Goal: Find specific page/section: Find specific page/section

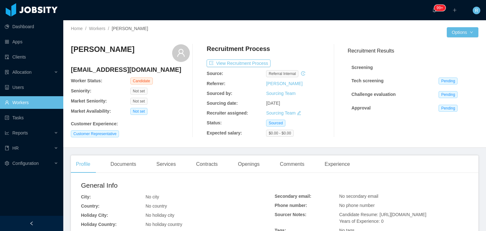
click at [105, 70] on h4 "[EMAIL_ADDRESS][DOMAIN_NAME]" at bounding box center [130, 69] width 119 height 9
copy h4 "[EMAIL_ADDRESS][DOMAIN_NAME]"
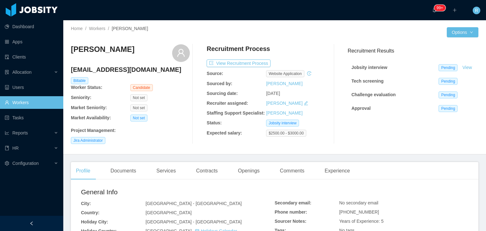
click at [41, 101] on link "Workers" at bounding box center [31, 102] width 53 height 13
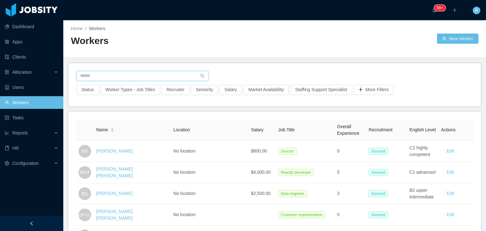
click at [133, 74] on input "text" at bounding box center [142, 76] width 132 height 10
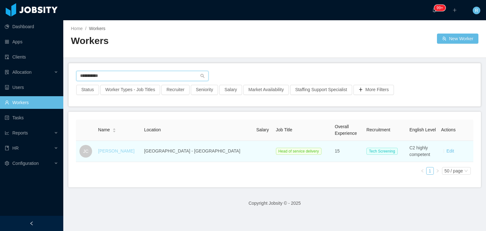
type input "**********"
click at [116, 151] on link "Javier Chia" at bounding box center [116, 150] width 36 height 5
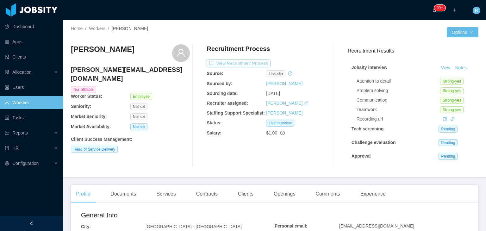
click at [243, 65] on button "View Recruitment Process" at bounding box center [238, 63] width 64 height 8
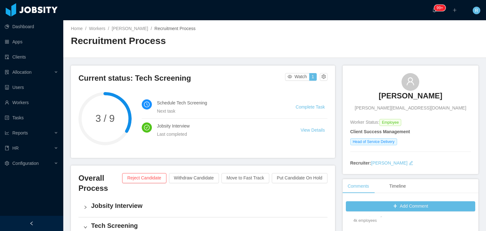
click at [402, 95] on h3 "Javier Chia" at bounding box center [410, 96] width 64 height 10
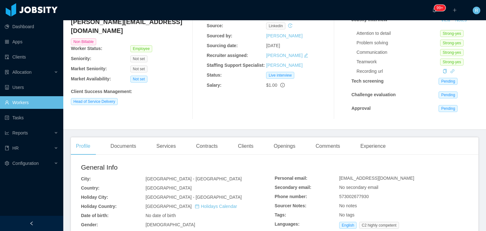
scroll to position [46, 0]
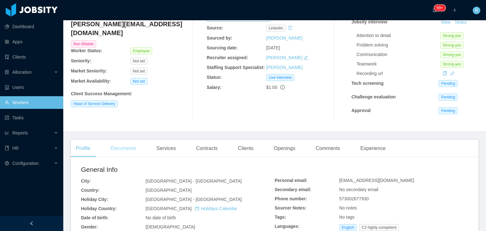
click at [122, 144] on div "Documents" at bounding box center [123, 148] width 36 height 18
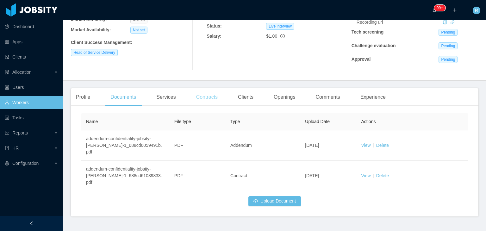
scroll to position [99, 0]
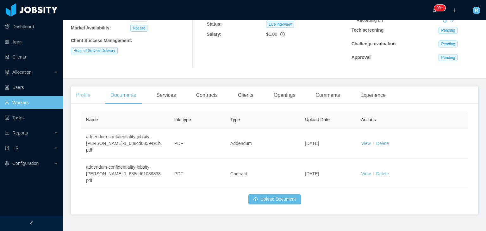
click at [90, 96] on div "Profile" at bounding box center [83, 95] width 24 height 18
